Goal: Information Seeking & Learning: Learn about a topic

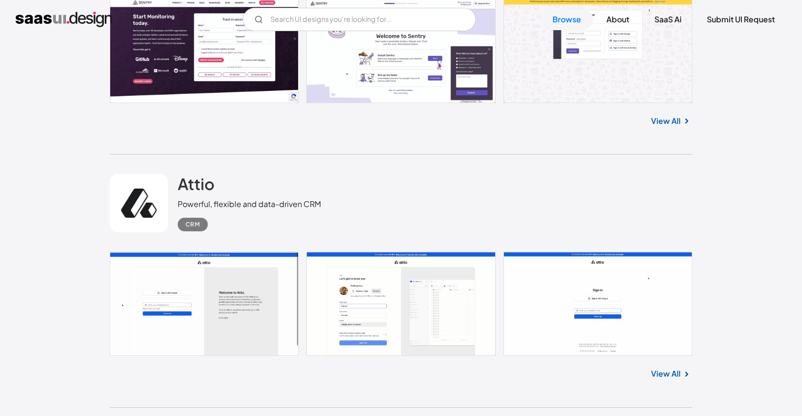
scroll to position [6105, 0]
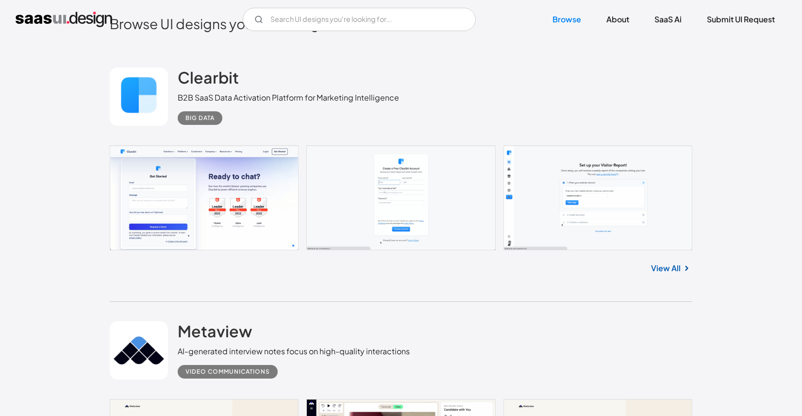
scroll to position [264, 0]
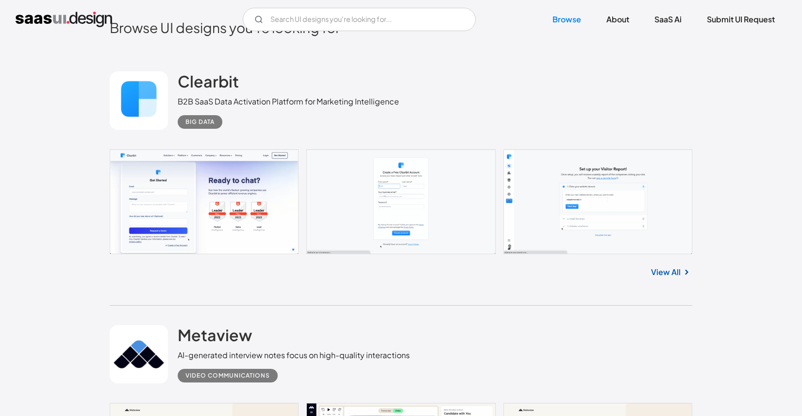
click at [670, 266] on link "View All" at bounding box center [666, 272] width 30 height 12
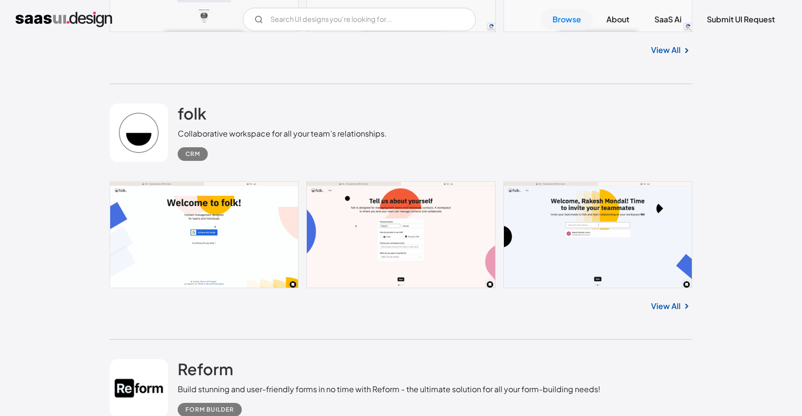
scroll to position [3072, 0]
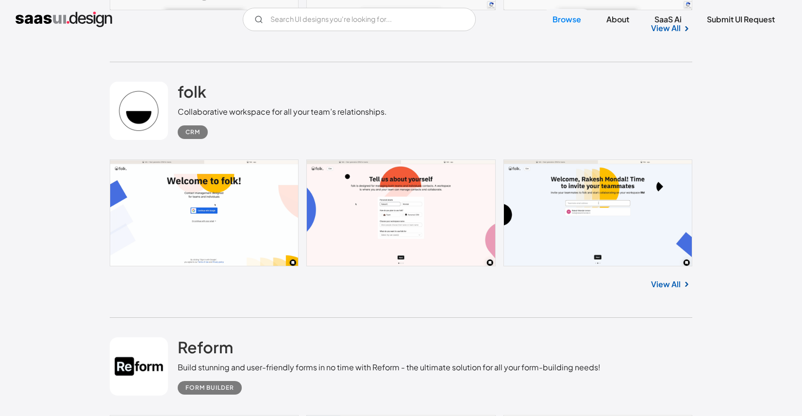
click at [673, 283] on link "View All" at bounding box center [666, 284] width 30 height 12
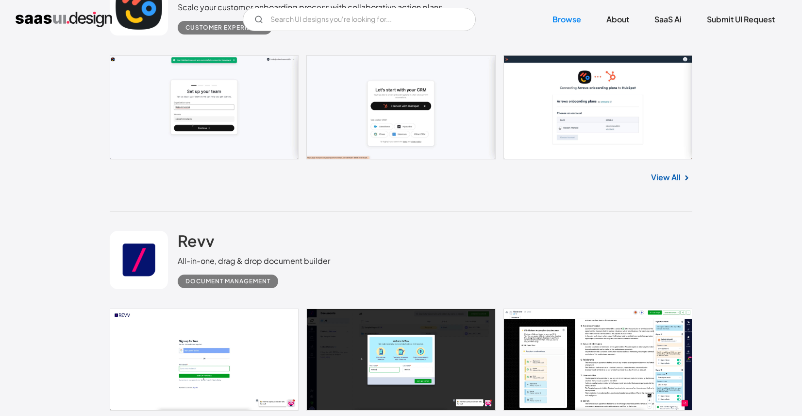
scroll to position [5528, 0]
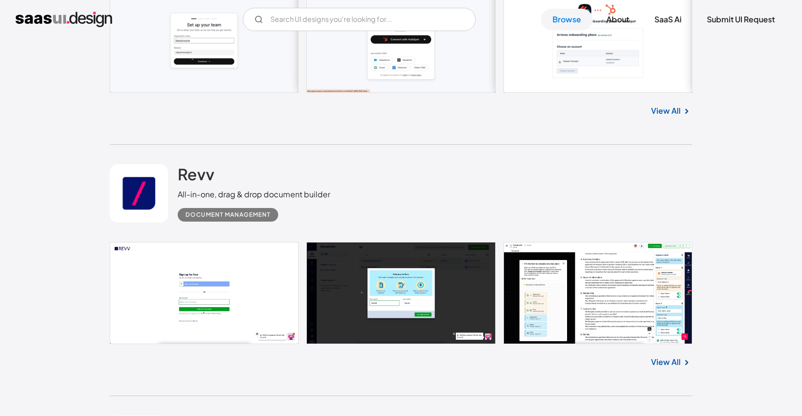
click at [665, 361] on link "View All" at bounding box center [666, 362] width 30 height 12
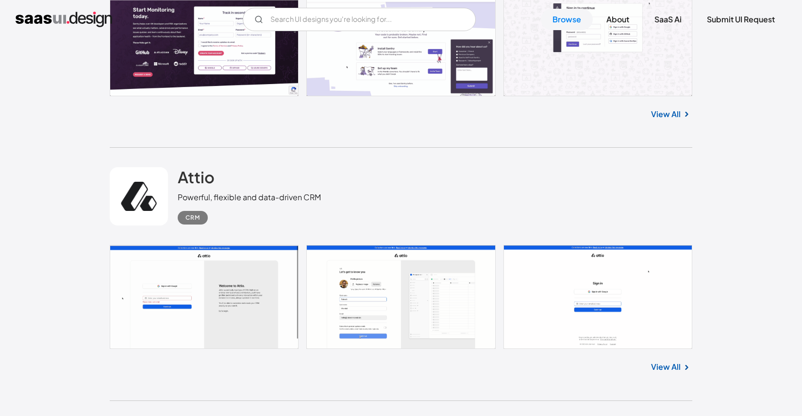
scroll to position [6023, 0]
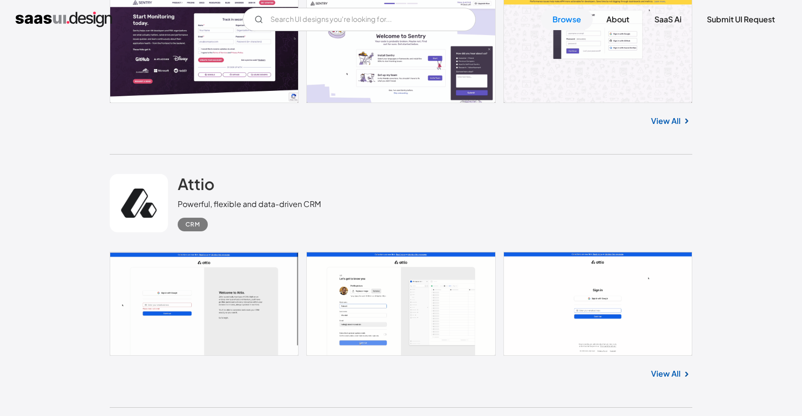
click at [660, 374] on link "View All" at bounding box center [666, 374] width 30 height 12
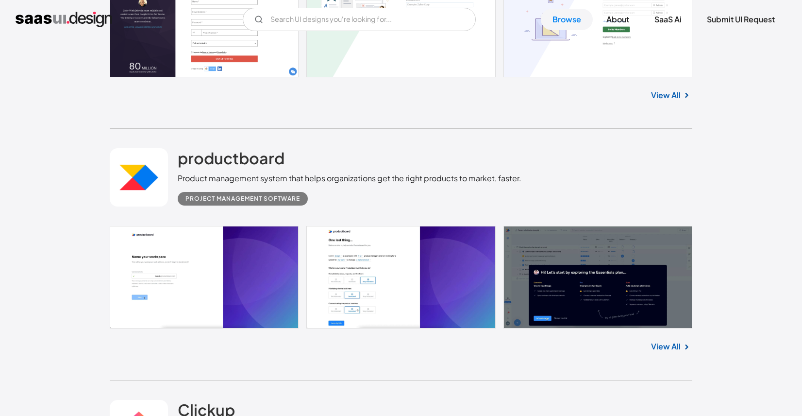
scroll to position [6815, 0]
click at [667, 345] on link "View All" at bounding box center [666, 346] width 30 height 12
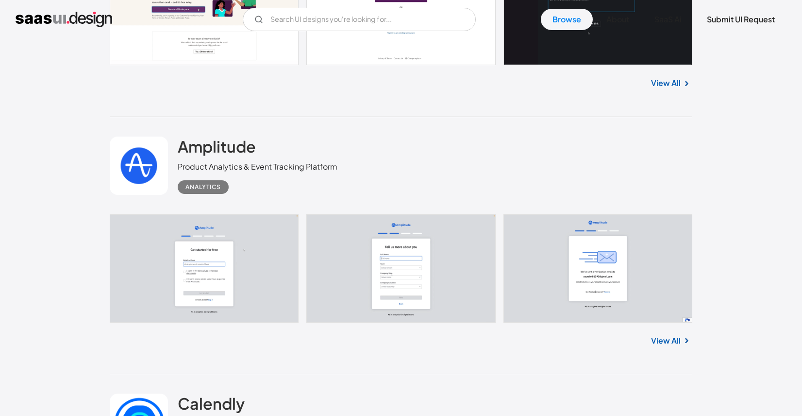
scroll to position [8618, 0]
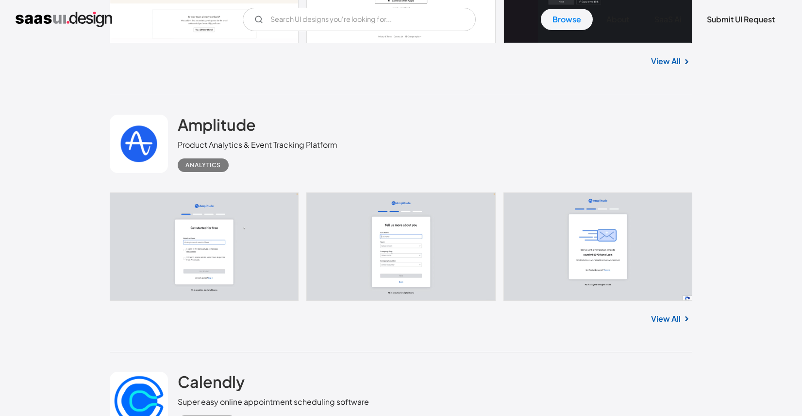
click at [657, 318] on link "View All" at bounding box center [666, 319] width 30 height 12
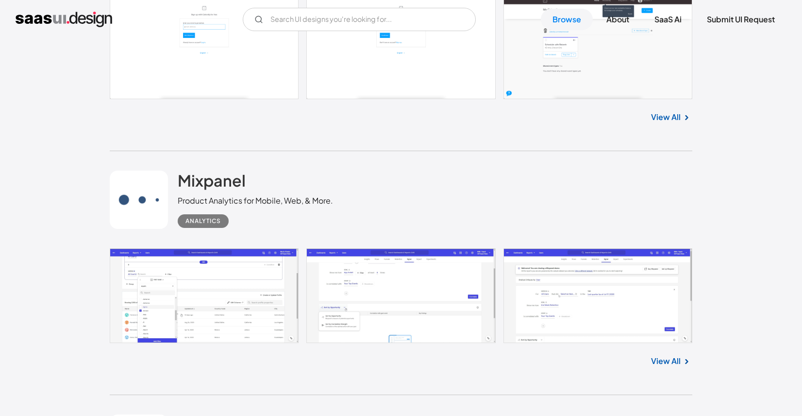
scroll to position [9104, 0]
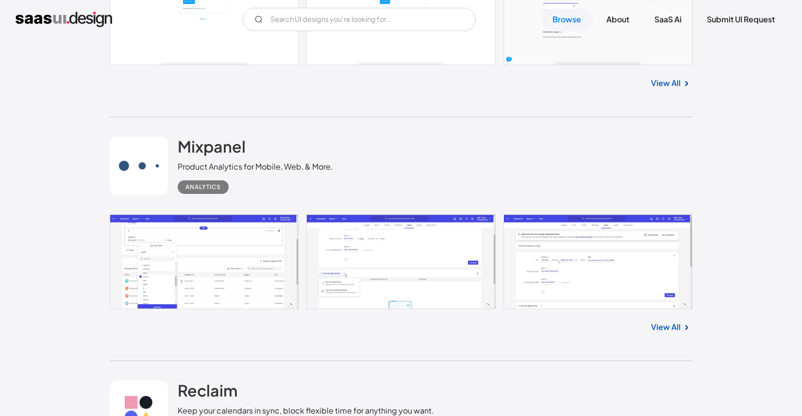
click at [673, 322] on link "View All" at bounding box center [666, 327] width 30 height 12
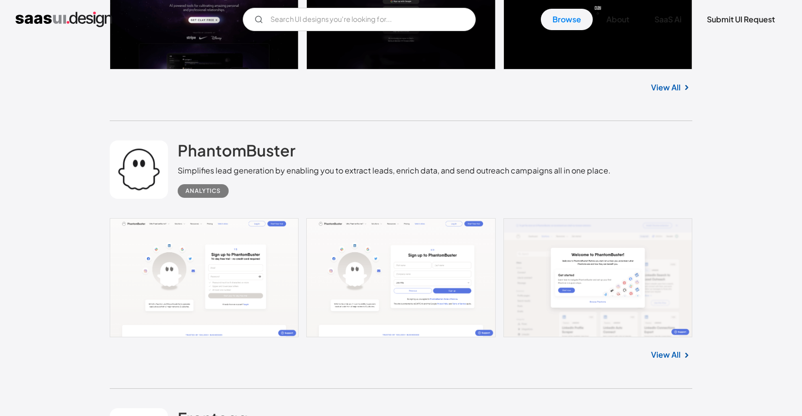
scroll to position [10131, 0]
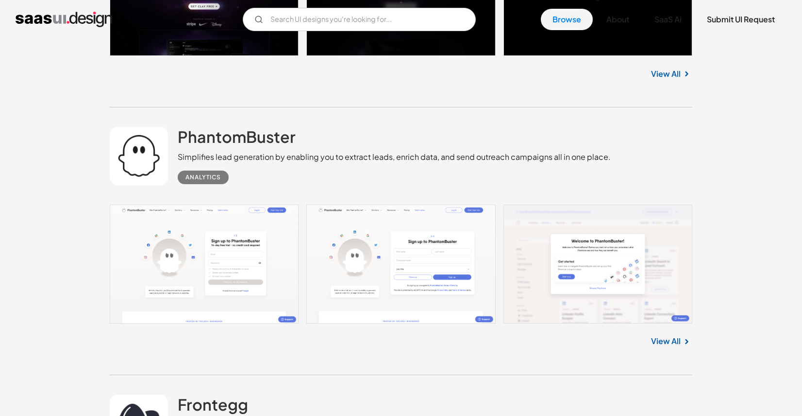
click at [665, 335] on link "View All" at bounding box center [666, 341] width 30 height 12
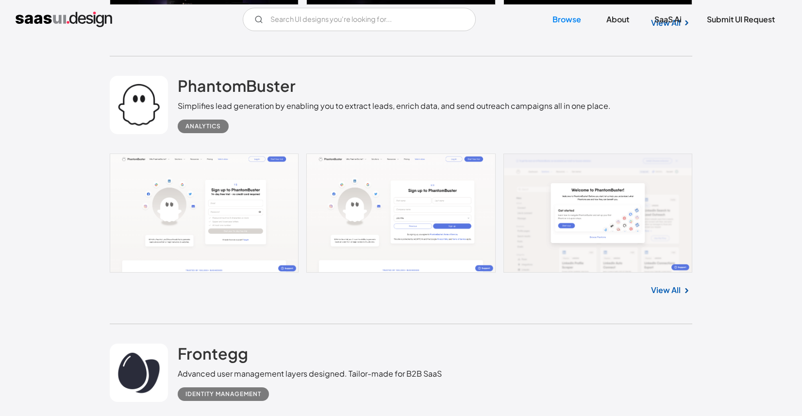
scroll to position [10399, 0]
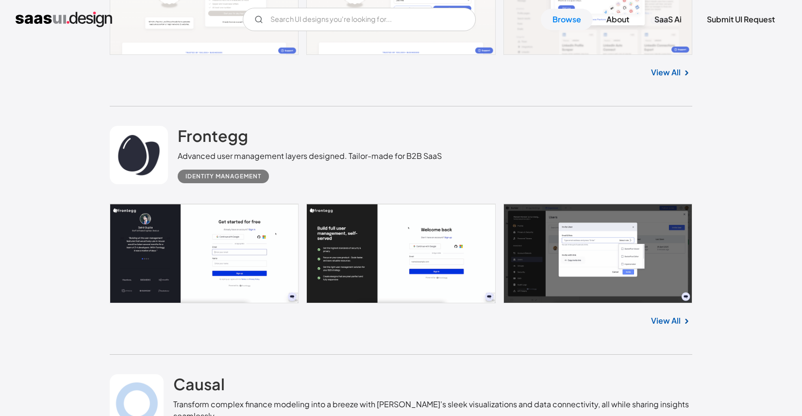
click at [670, 315] on link "View All" at bounding box center [666, 321] width 30 height 12
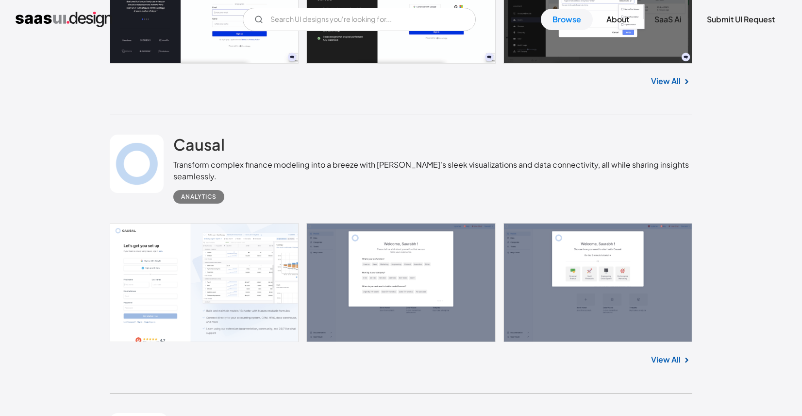
scroll to position [10672, 0]
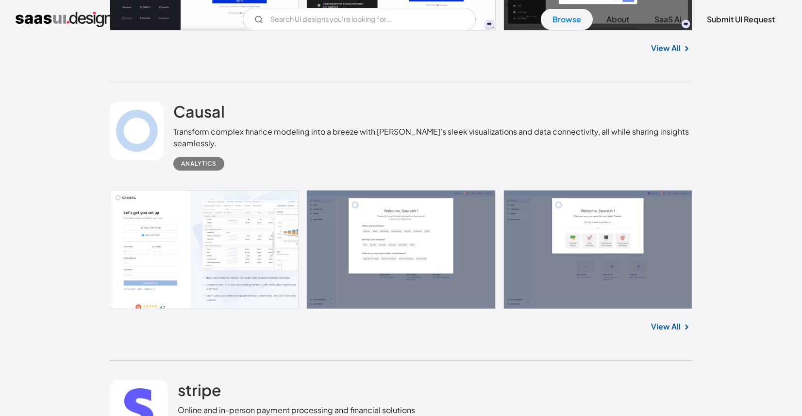
click at [672, 320] on link "View All" at bounding box center [666, 326] width 30 height 12
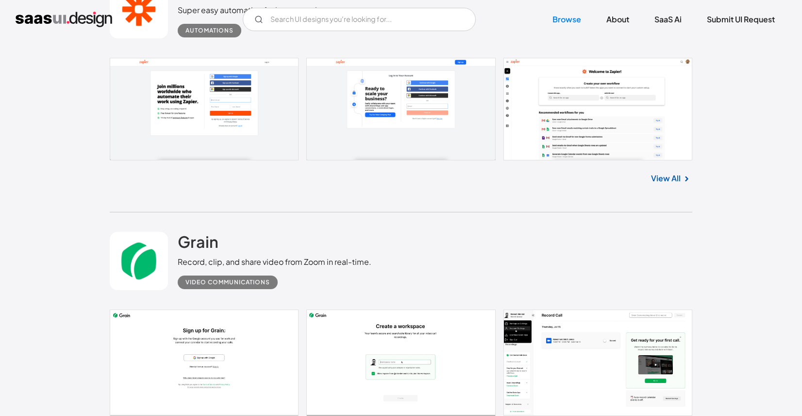
scroll to position [14444, 0]
click at [668, 173] on link "View All" at bounding box center [666, 179] width 30 height 12
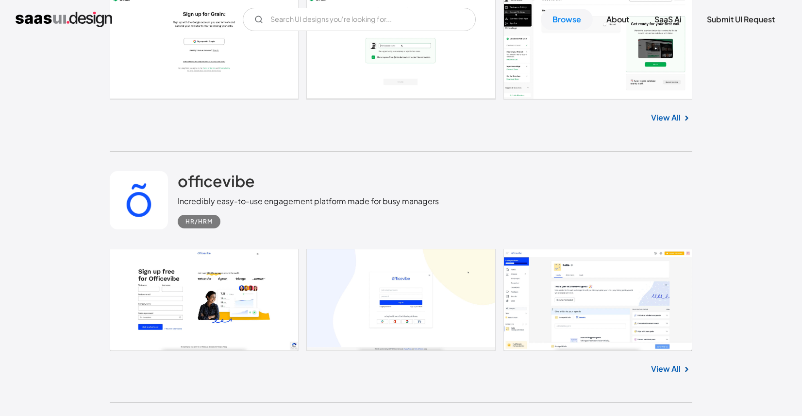
scroll to position [14798, 0]
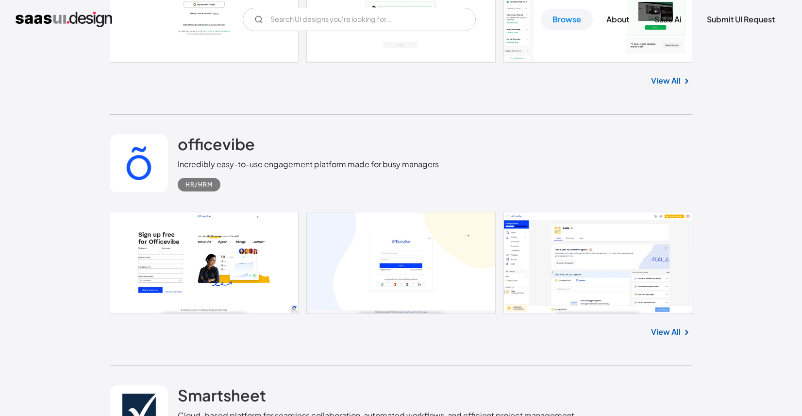
click at [671, 326] on link "View All" at bounding box center [666, 332] width 30 height 12
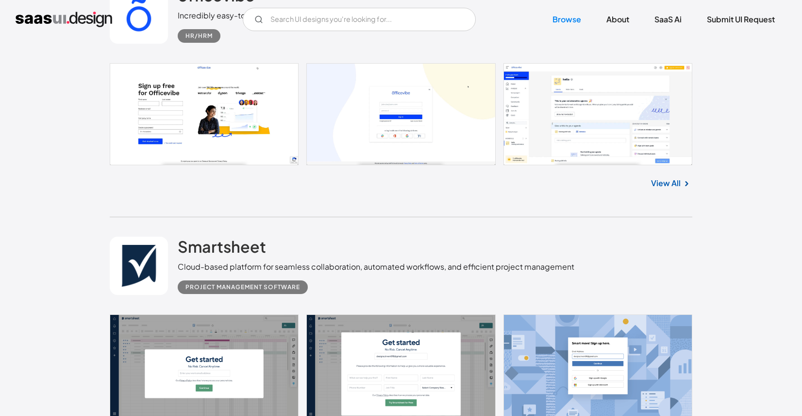
scroll to position [14948, 0]
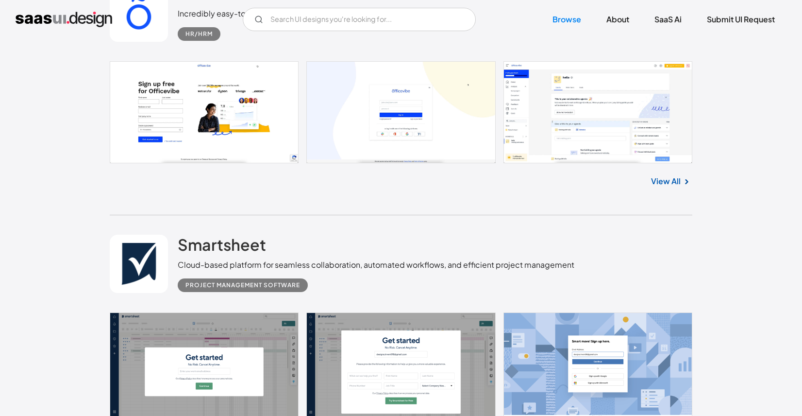
click at [669, 175] on link "View All" at bounding box center [666, 181] width 30 height 12
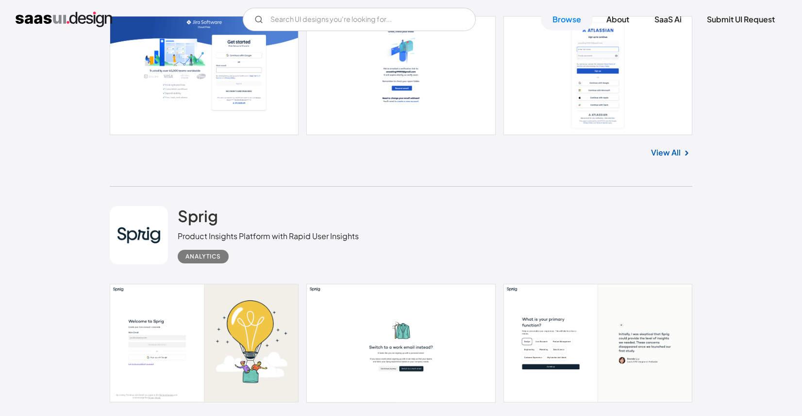
scroll to position [19217, 0]
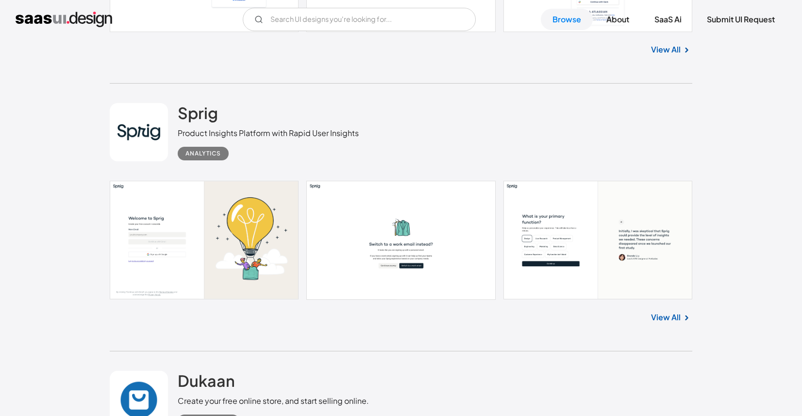
click at [673, 311] on link "View All" at bounding box center [666, 317] width 30 height 12
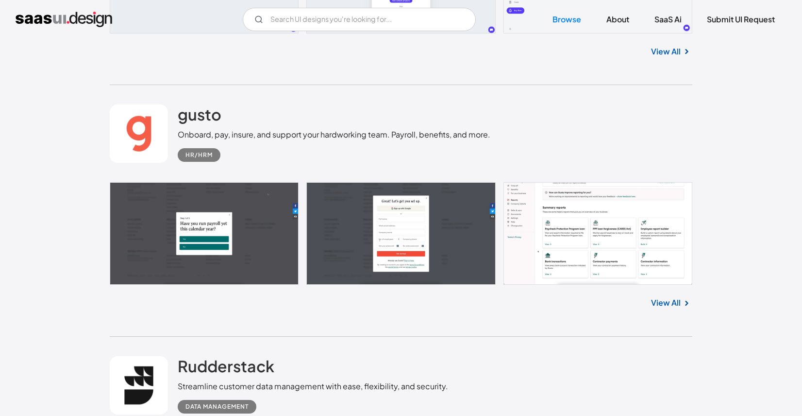
scroll to position [20889, 0]
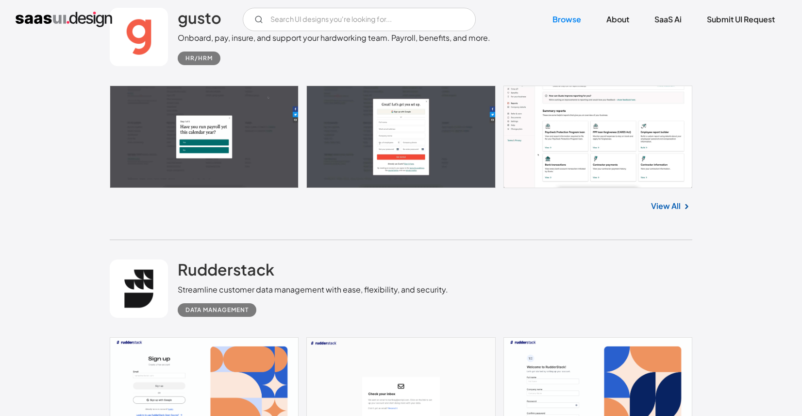
click at [650, 192] on div "View All" at bounding box center [401, 204] width 583 height 32
click at [659, 200] on link "View All" at bounding box center [666, 206] width 30 height 12
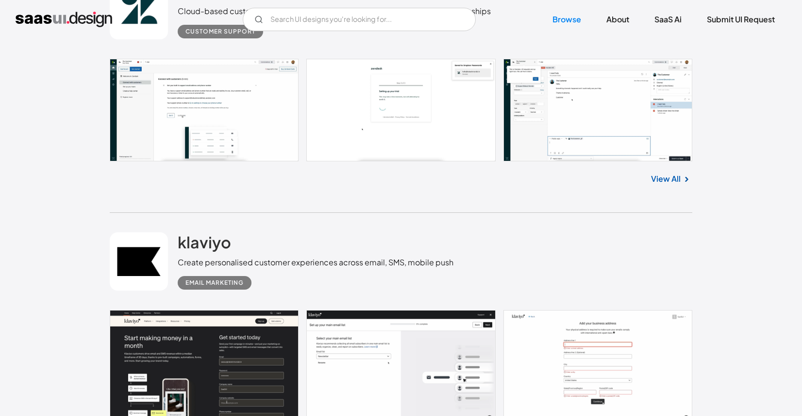
scroll to position [25622, 0]
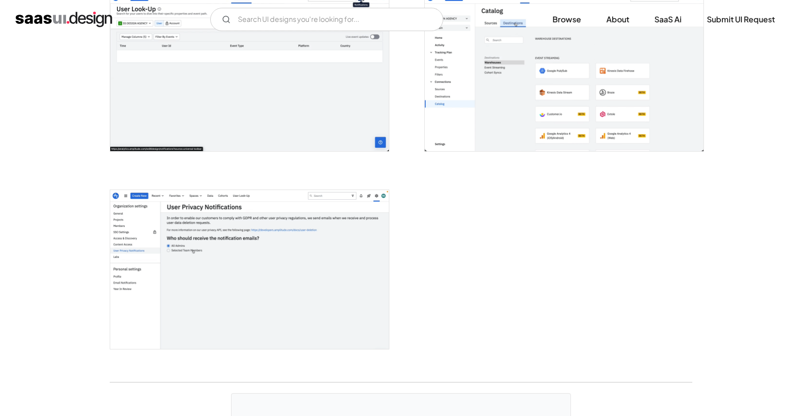
scroll to position [1894, 0]
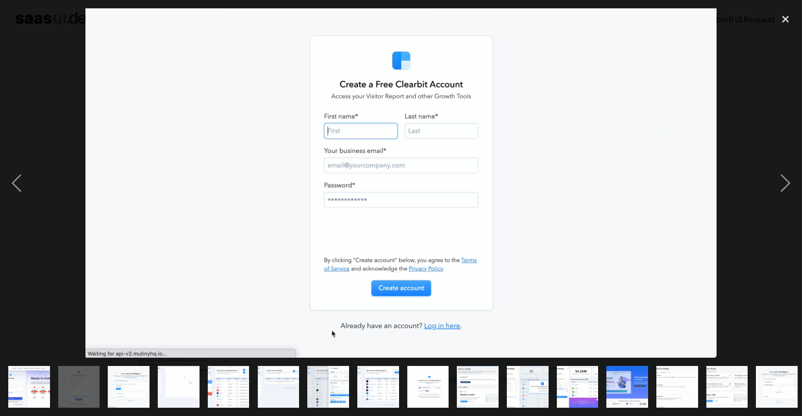
click at [765, 88] on div at bounding box center [401, 182] width 802 height 349
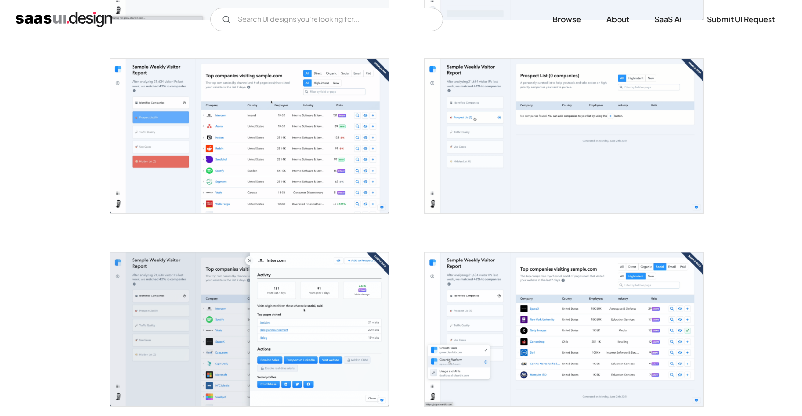
scroll to position [519, 0]
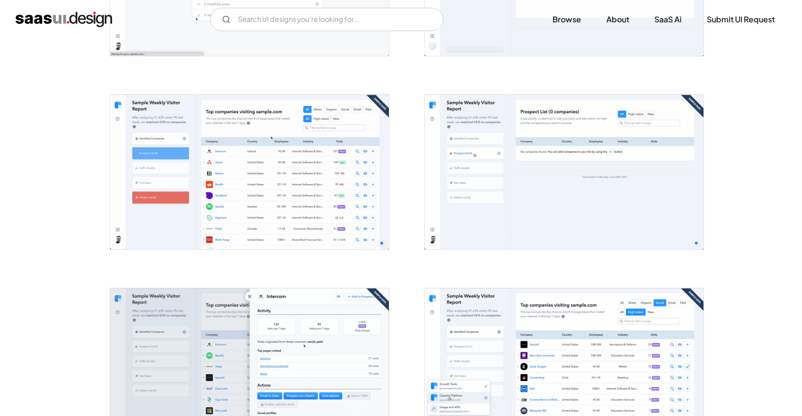
click at [322, 216] on img "open lightbox" at bounding box center [249, 172] width 279 height 154
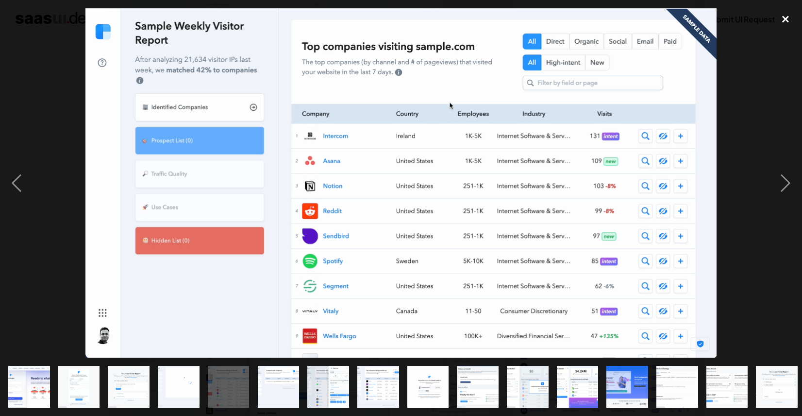
click at [795, 17] on div "close lightbox" at bounding box center [785, 18] width 33 height 21
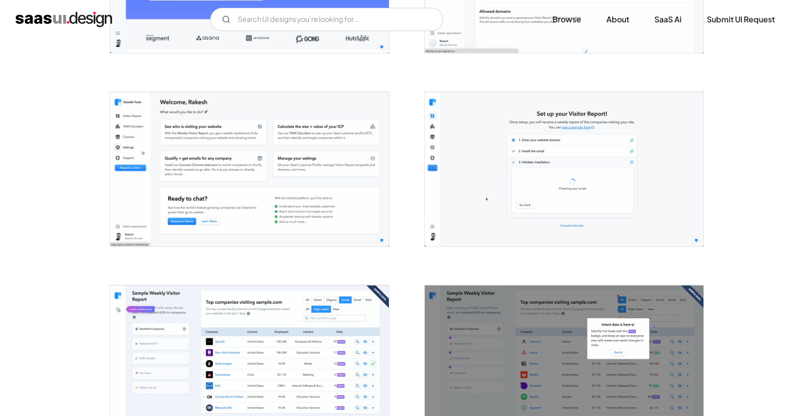
scroll to position [1684, 0]
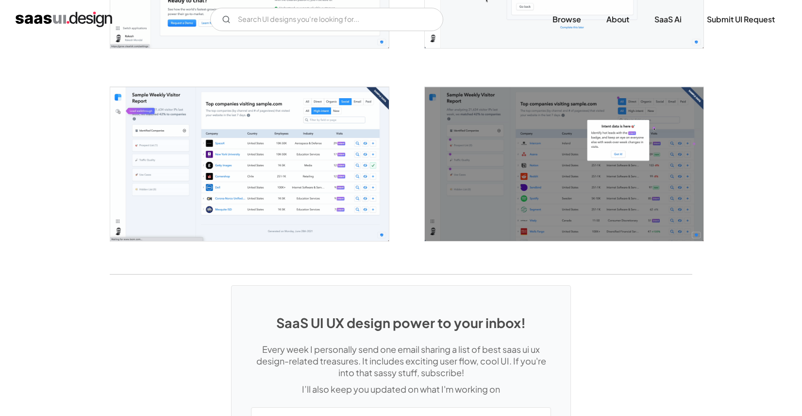
click at [352, 237] on img "open lightbox" at bounding box center [249, 164] width 279 height 154
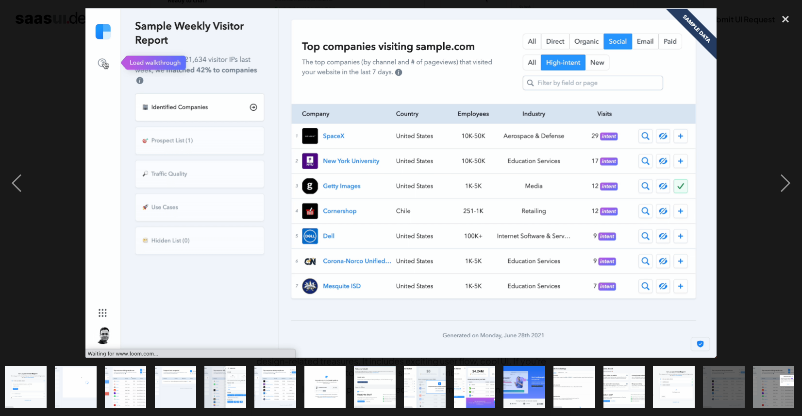
scroll to position [0, 103]
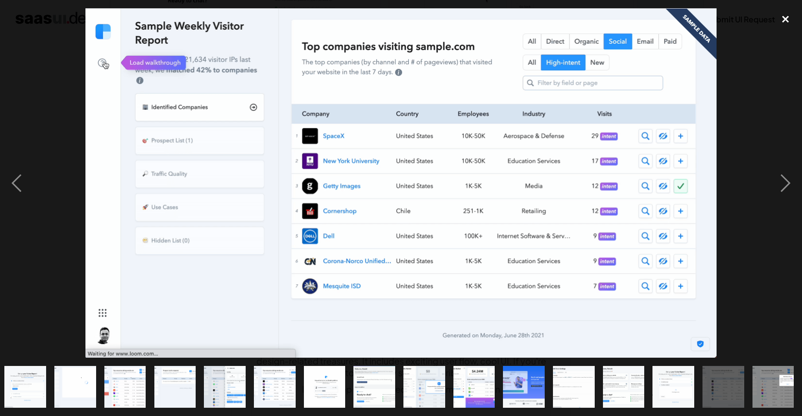
click at [784, 23] on div "close lightbox" at bounding box center [785, 18] width 33 height 21
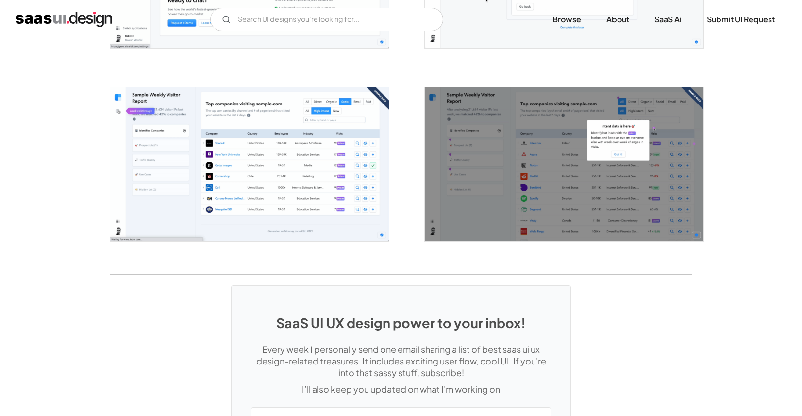
scroll to position [0, 0]
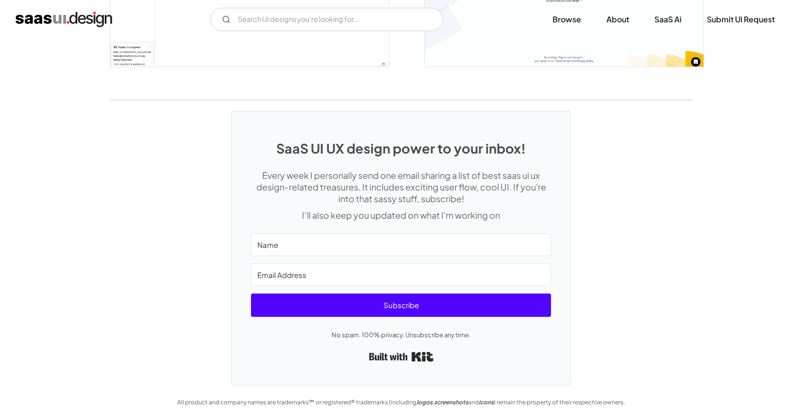
scroll to position [1686, 0]
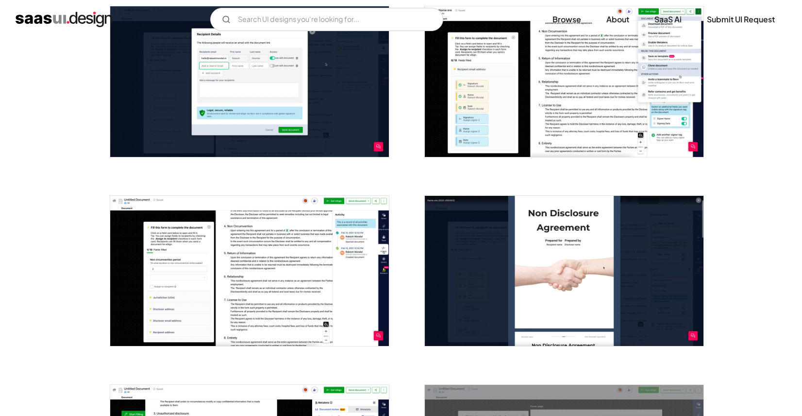
scroll to position [1169, 0]
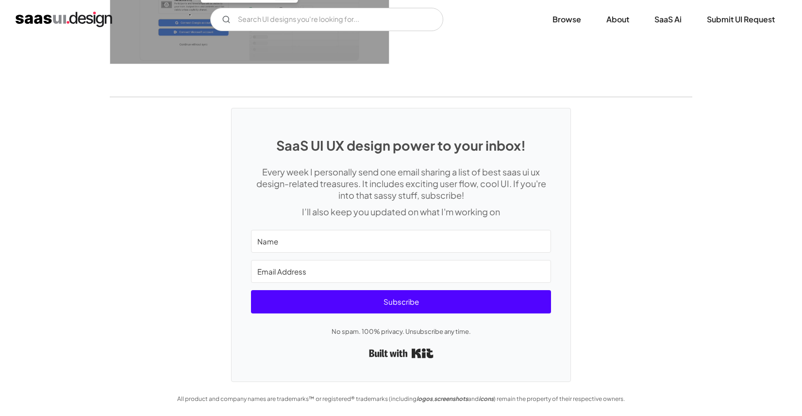
scroll to position [2611, 0]
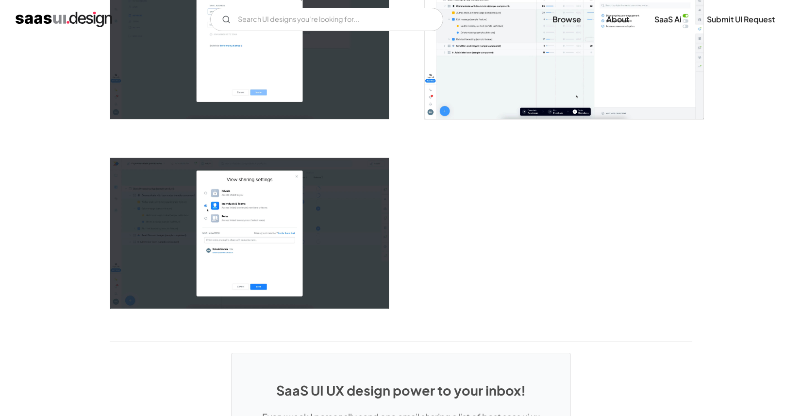
scroll to position [1903, 0]
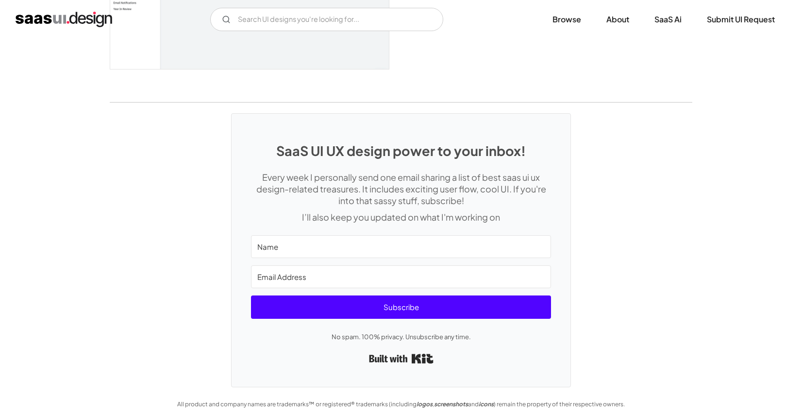
scroll to position [2490, 0]
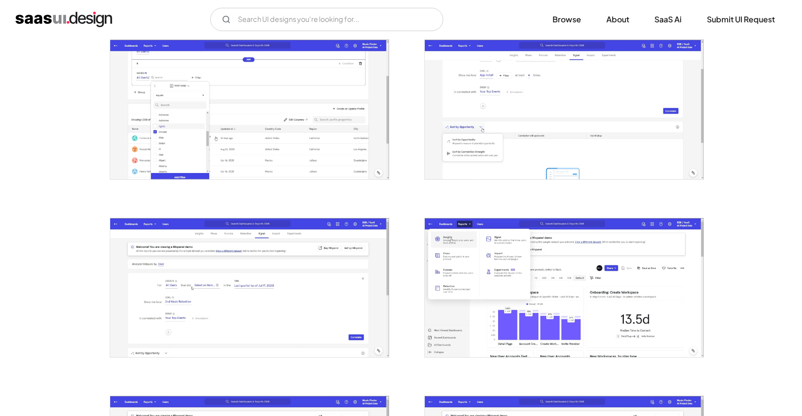
scroll to position [148, 0]
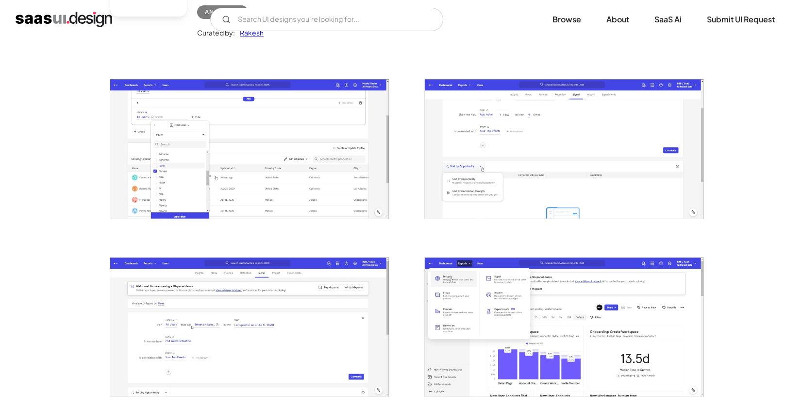
click at [302, 150] on img "open lightbox" at bounding box center [249, 148] width 279 height 139
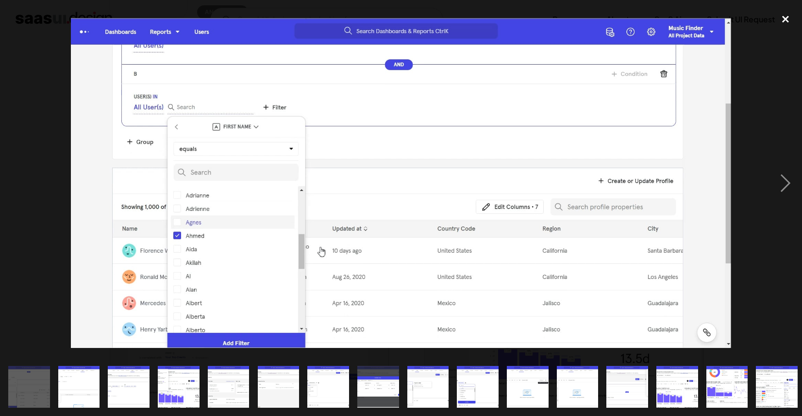
click at [780, 20] on div "close lightbox" at bounding box center [785, 18] width 33 height 21
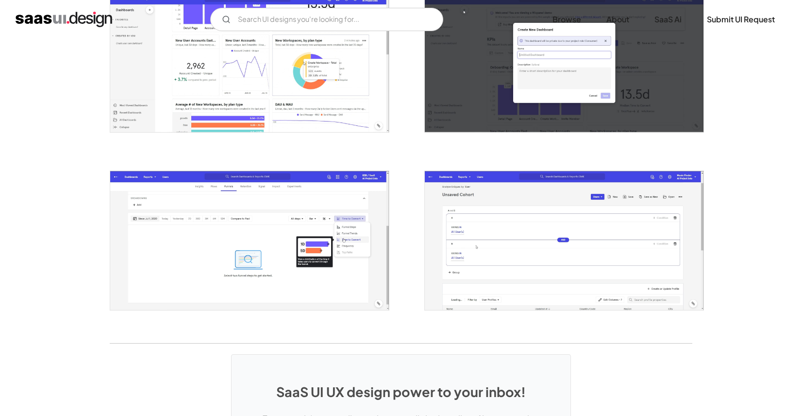
scroll to position [1664, 0]
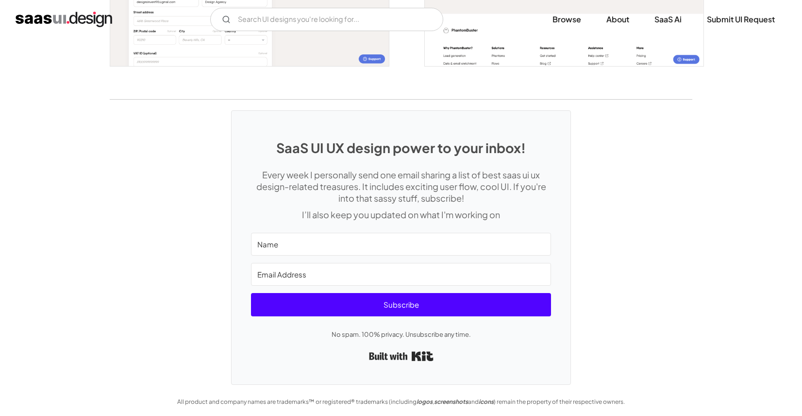
scroll to position [2039, 0]
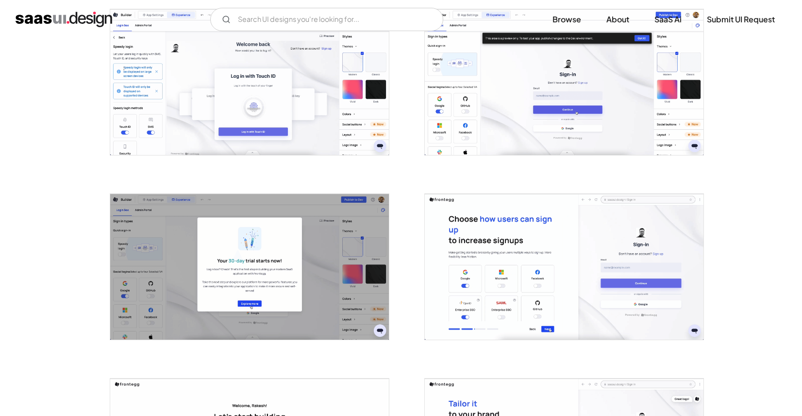
scroll to position [2018, 0]
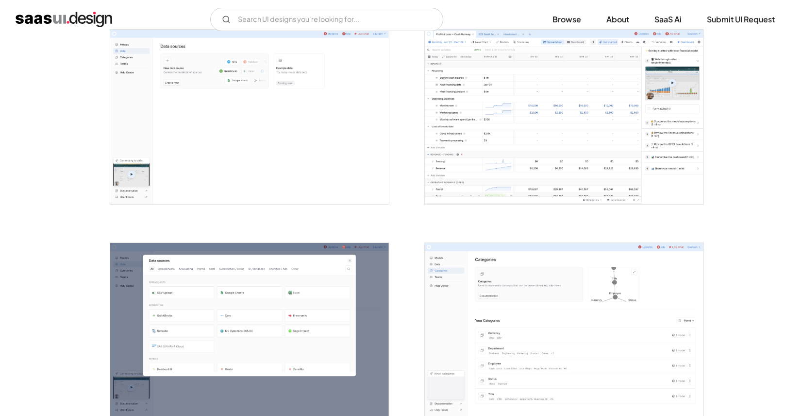
scroll to position [1539, 0]
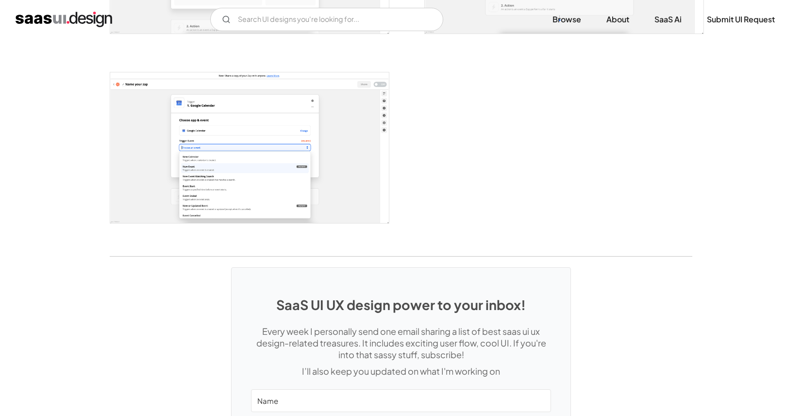
scroll to position [1927, 0]
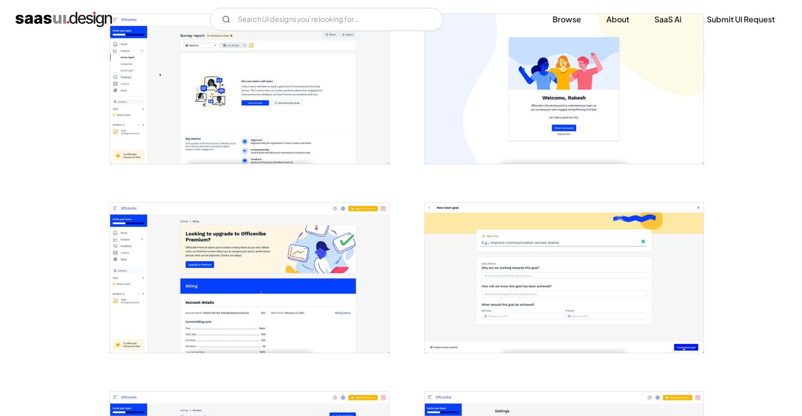
scroll to position [1911, 0]
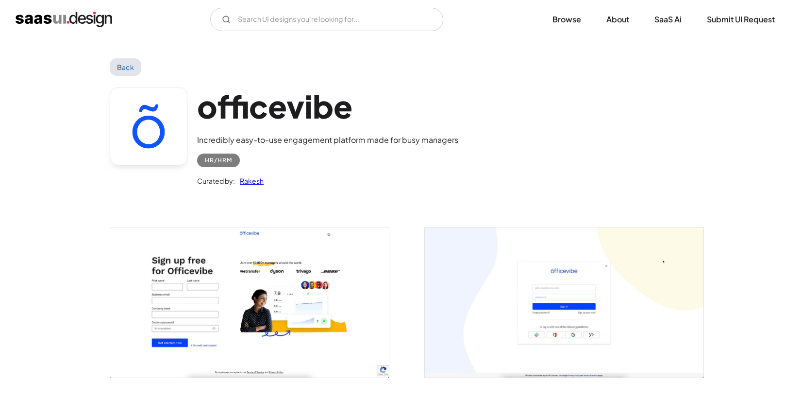
click at [279, 253] on img "open lightbox" at bounding box center [249, 302] width 279 height 150
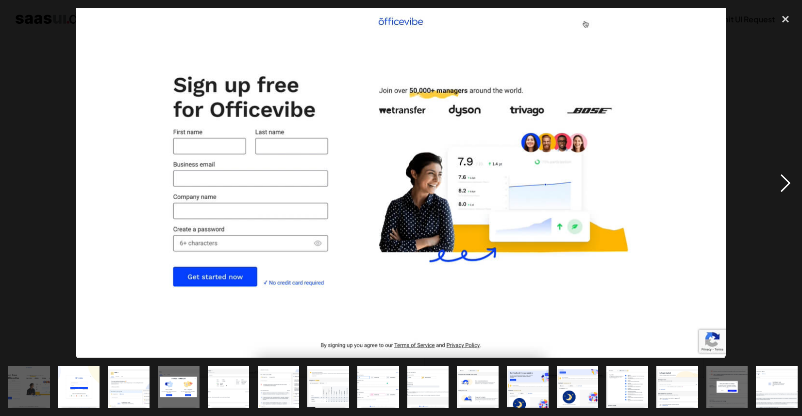
click at [788, 181] on div "next image" at bounding box center [785, 182] width 33 height 349
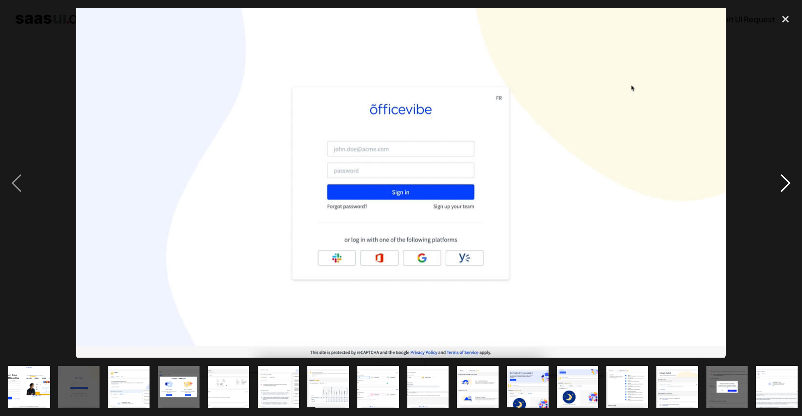
click at [788, 181] on div "next image" at bounding box center [785, 182] width 33 height 349
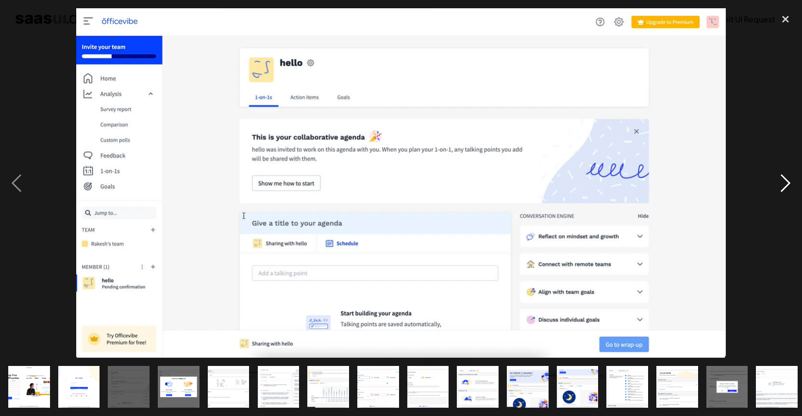
click at [788, 181] on div "next image" at bounding box center [785, 182] width 33 height 349
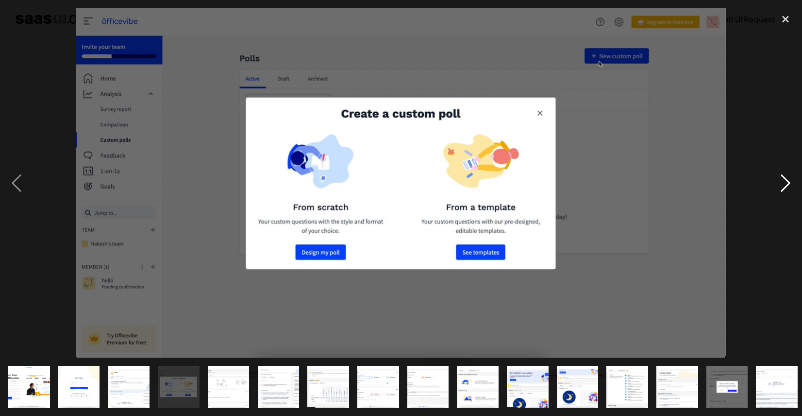
click at [788, 181] on div "next image" at bounding box center [785, 182] width 33 height 349
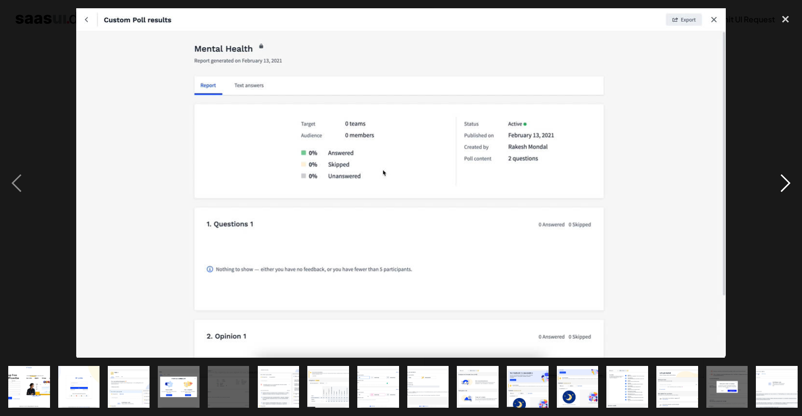
click at [788, 181] on div "next image" at bounding box center [785, 182] width 33 height 349
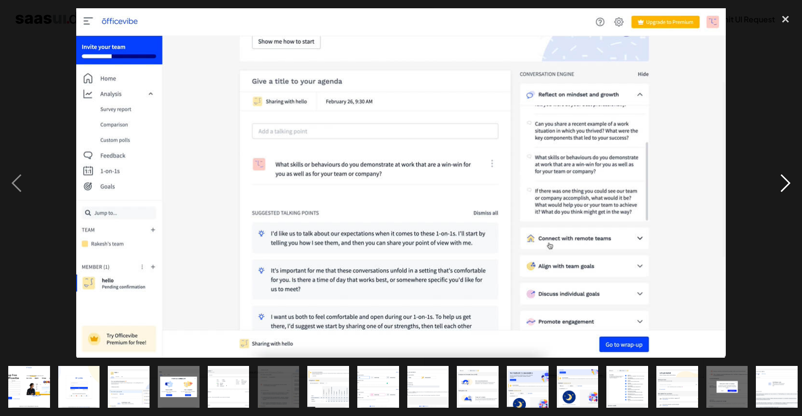
click at [788, 181] on div "next image" at bounding box center [785, 182] width 33 height 349
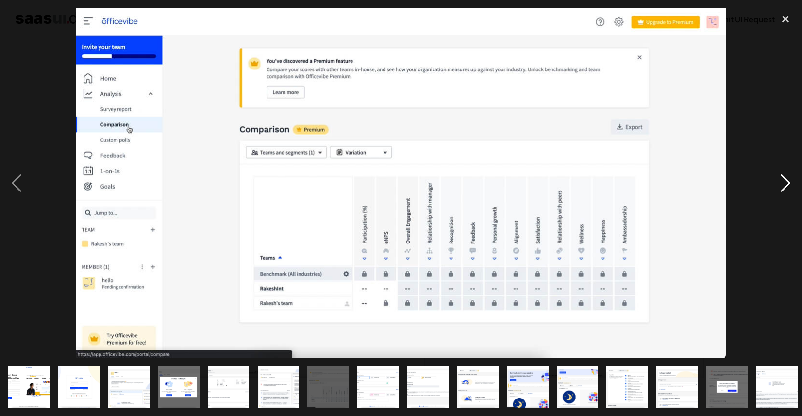
click at [774, 56] on div "next image" at bounding box center [785, 182] width 33 height 349
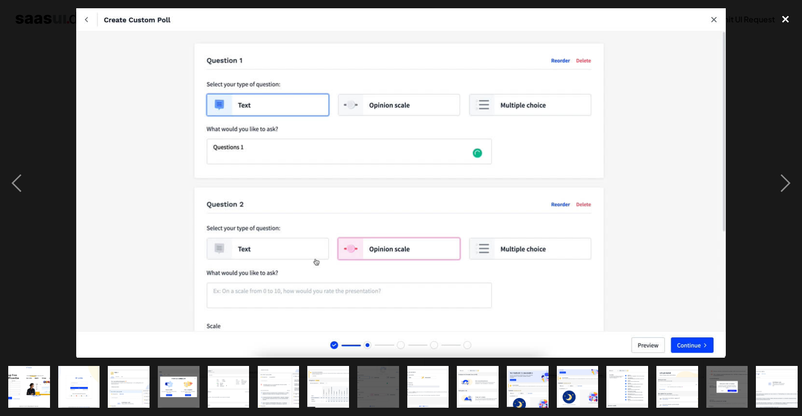
click at [780, 28] on div "close lightbox" at bounding box center [785, 18] width 33 height 21
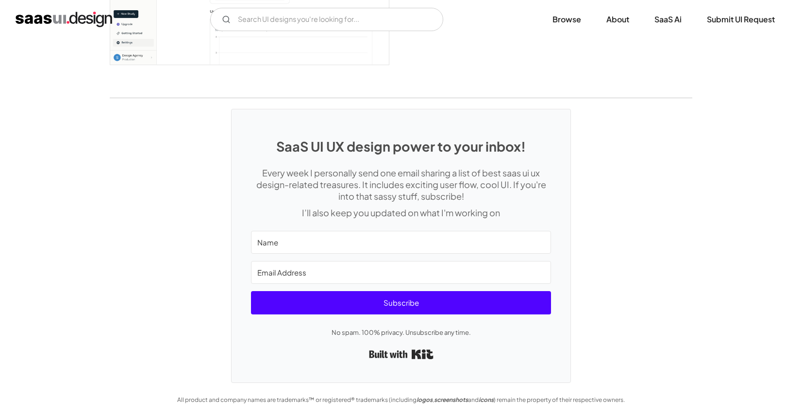
scroll to position [2468, 0]
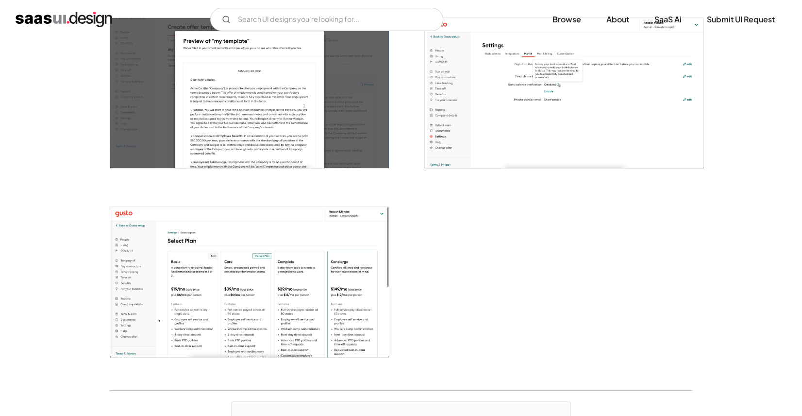
scroll to position [2283, 0]
